Goal: Task Accomplishment & Management: Use online tool/utility

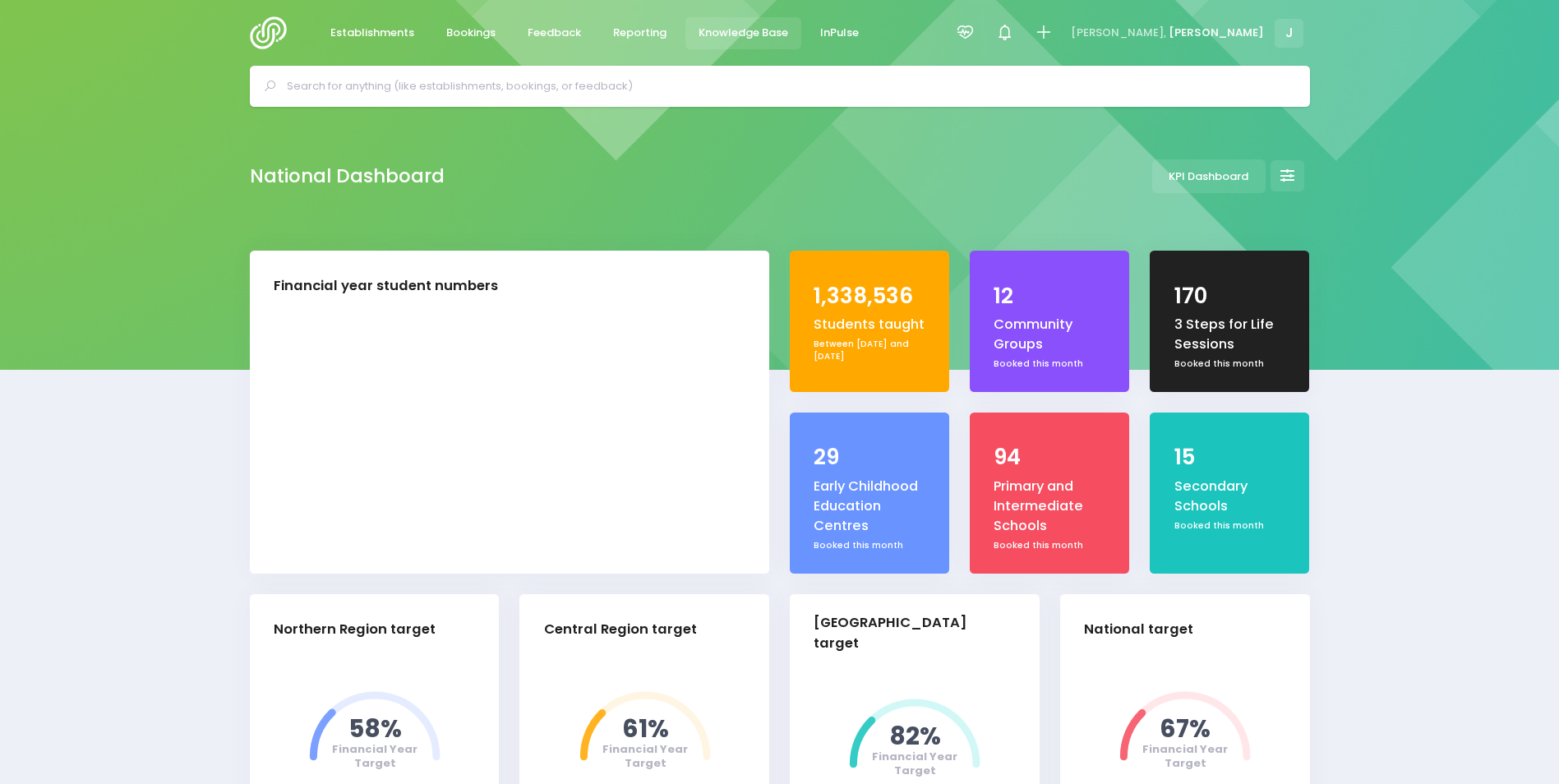
select select "5"
click at [633, 33] on span "Reporting" at bounding box center [640, 32] width 54 height 16
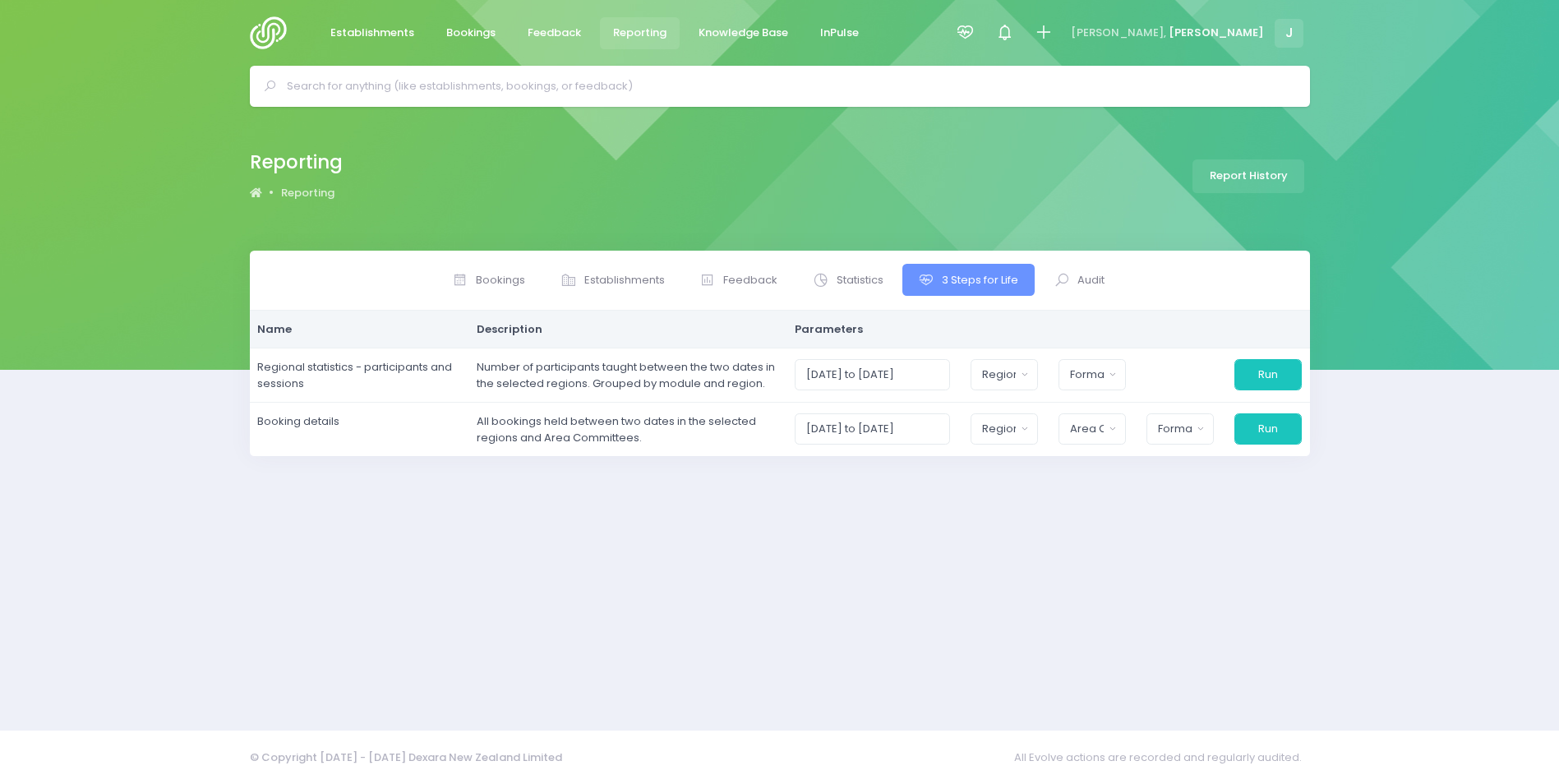
select select
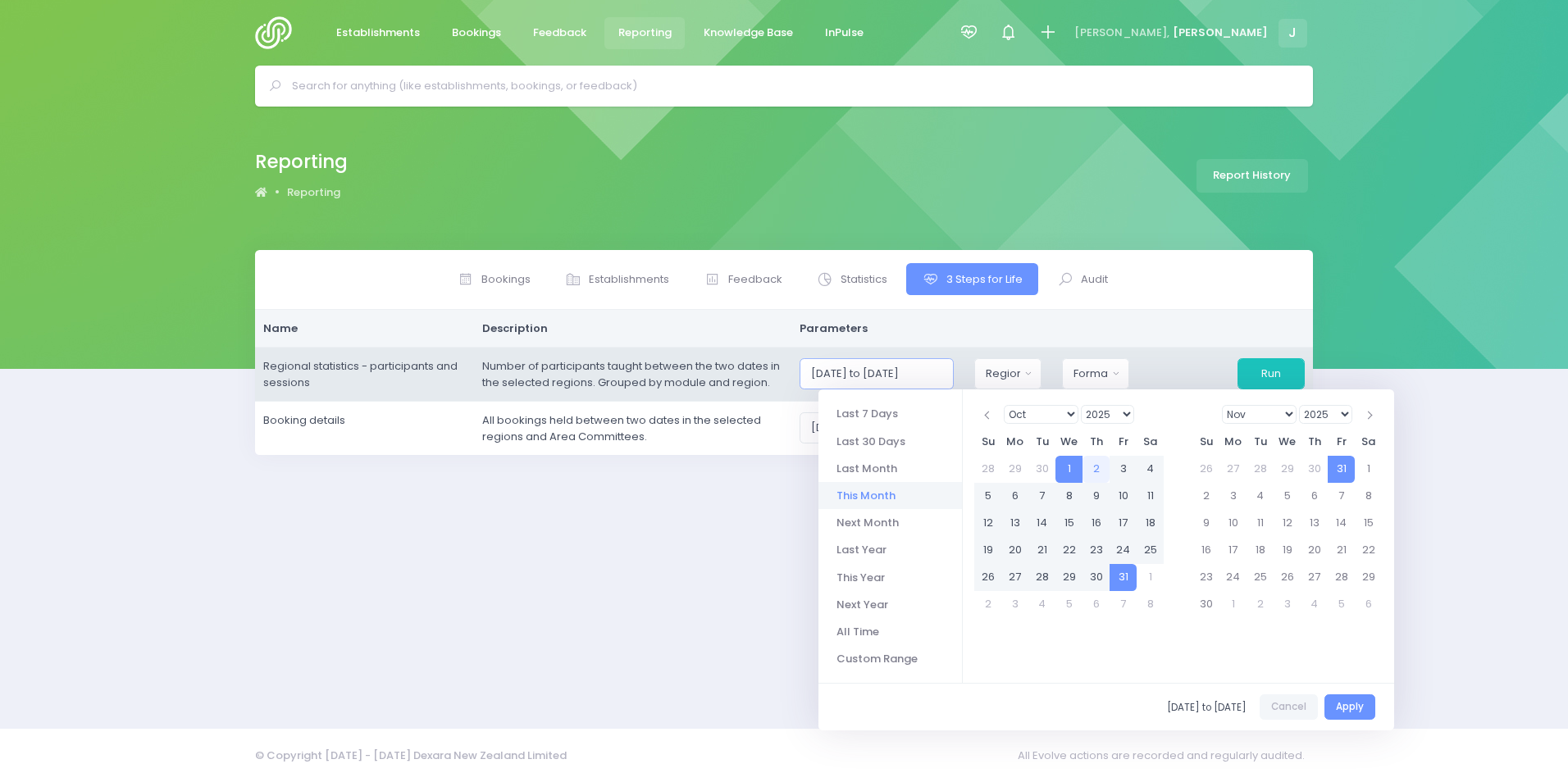
click at [951, 368] on input "[DATE] to [DATE]" at bounding box center [877, 374] width 155 height 31
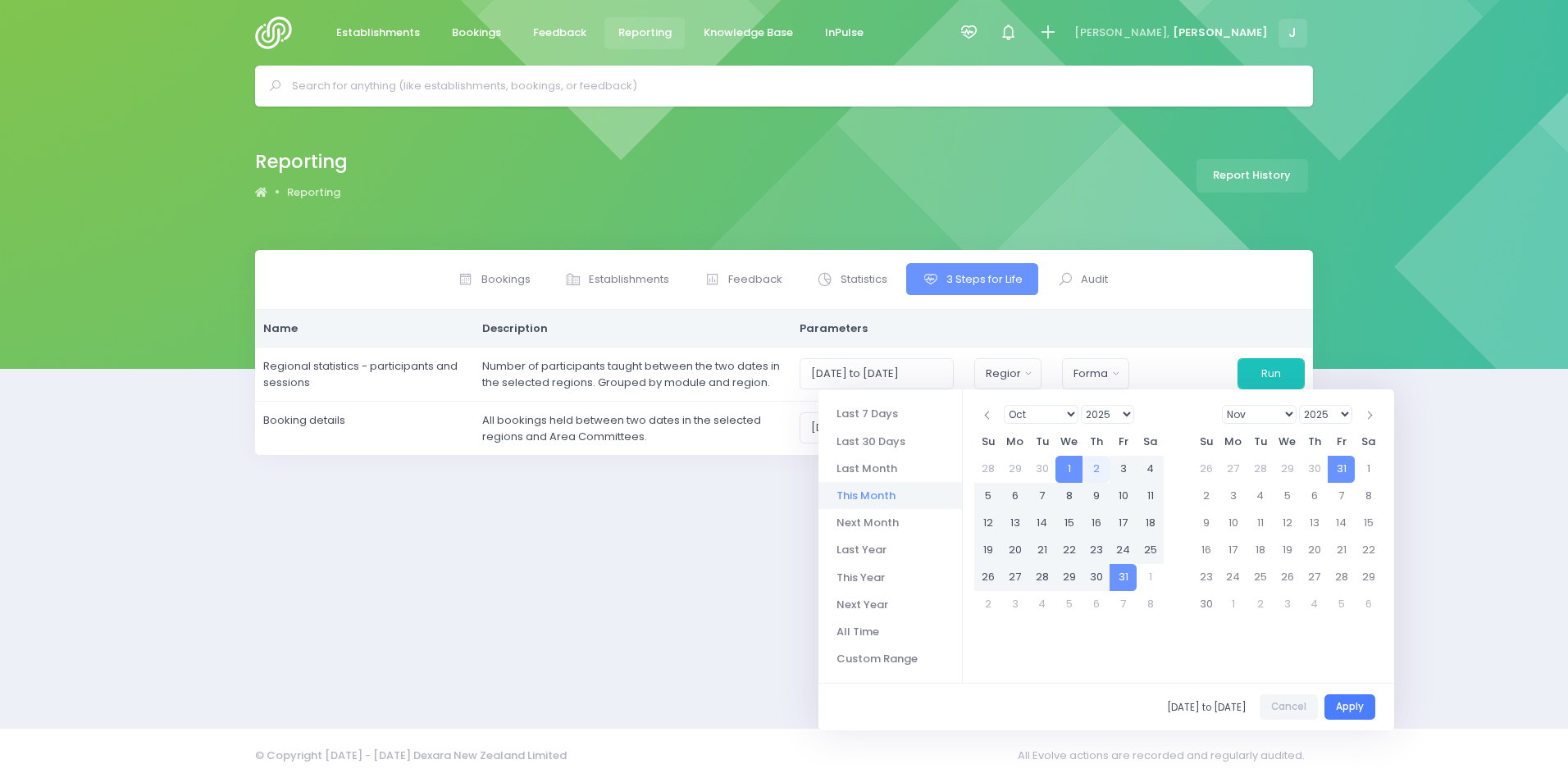
click at [1359, 702] on button "Apply" at bounding box center [1349, 707] width 51 height 26
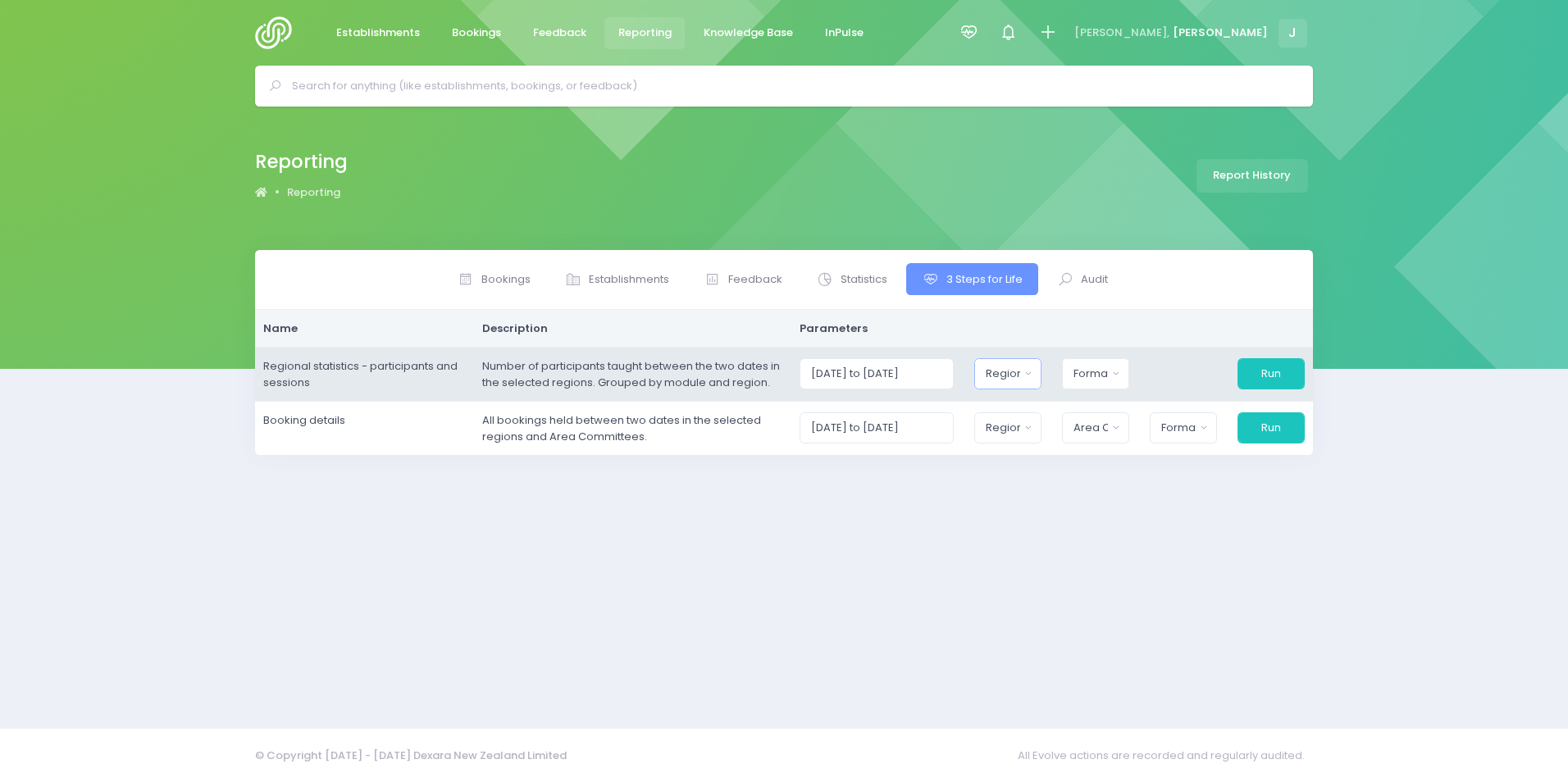
click at [1033, 381] on button "Region" at bounding box center [1007, 374] width 67 height 31
click at [1031, 418] on button "Select All" at bounding box center [1024, 418] width 76 height 27
select select "Northern"
click at [1102, 372] on div "Format" at bounding box center [1090, 374] width 33 height 16
click at [1118, 440] on span "Excel Spreadsheet" at bounding box center [1124, 443] width 100 height 16
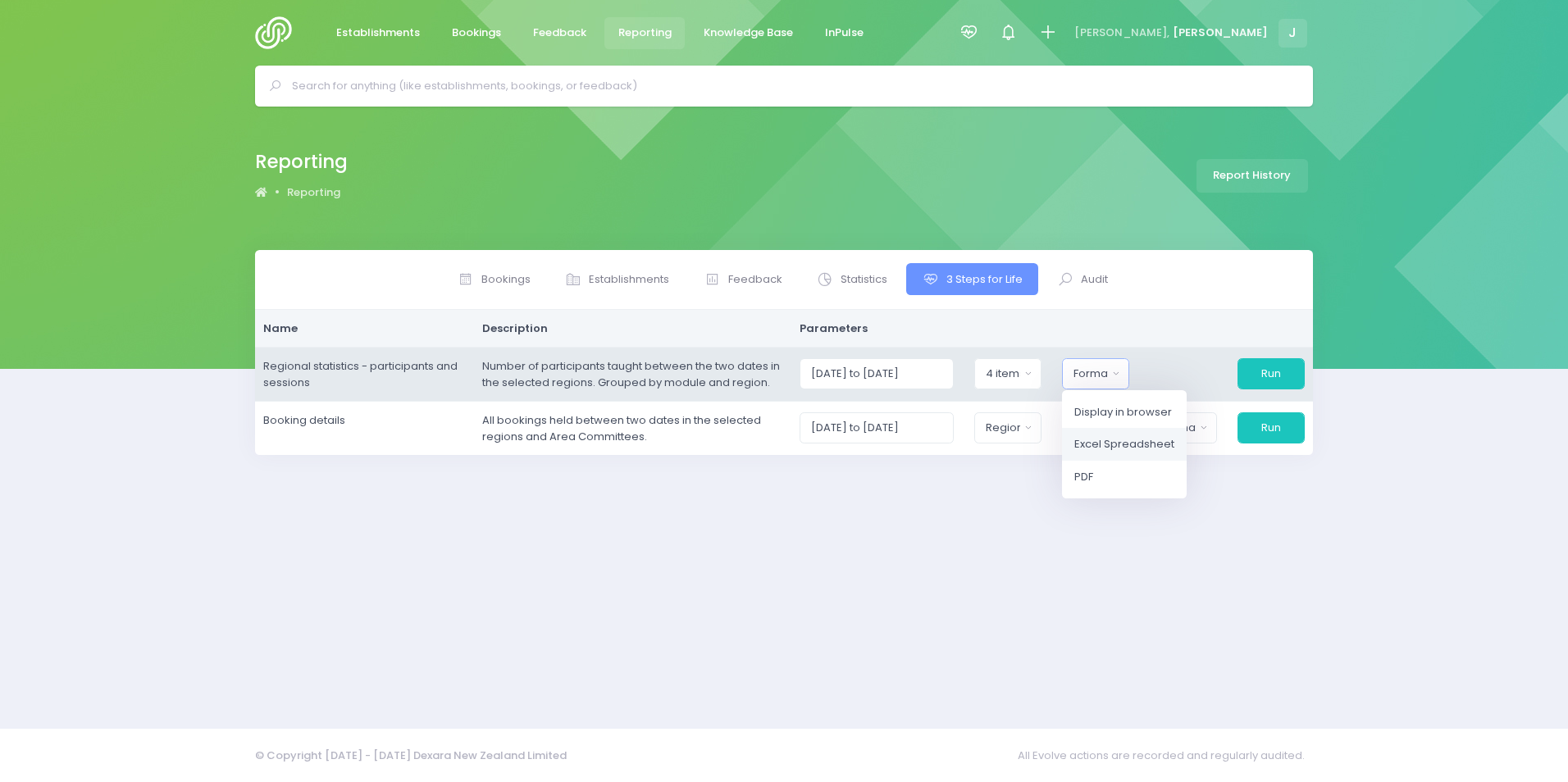
select select "excel"
click at [1267, 370] on button "Run" at bounding box center [1270, 374] width 67 height 31
